Goal: Task Accomplishment & Management: Manage account settings

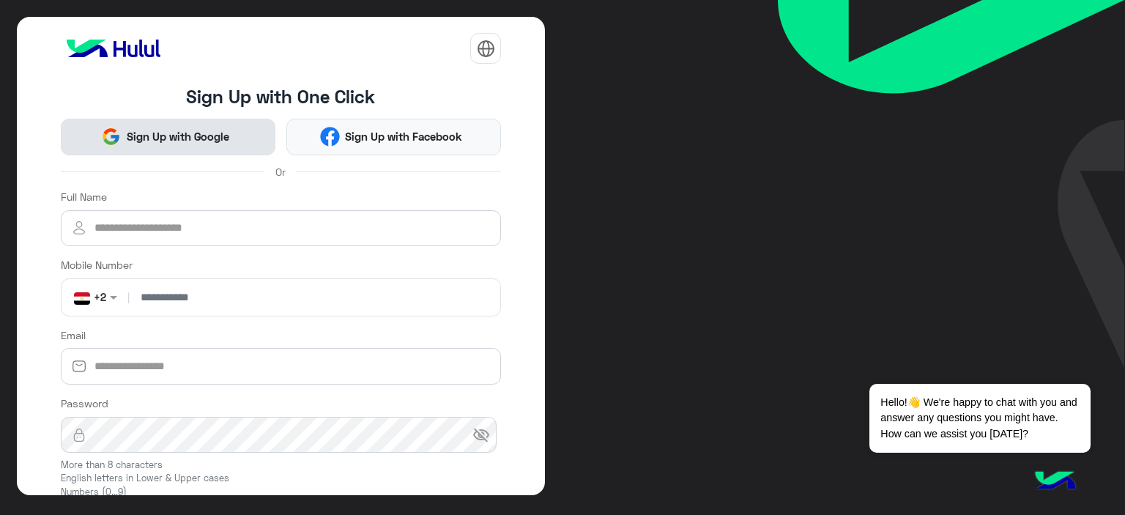
click at [157, 144] on span "Sign Up with Google" at bounding box center [178, 136] width 114 height 17
